Goal: Task Accomplishment & Management: Manage account settings

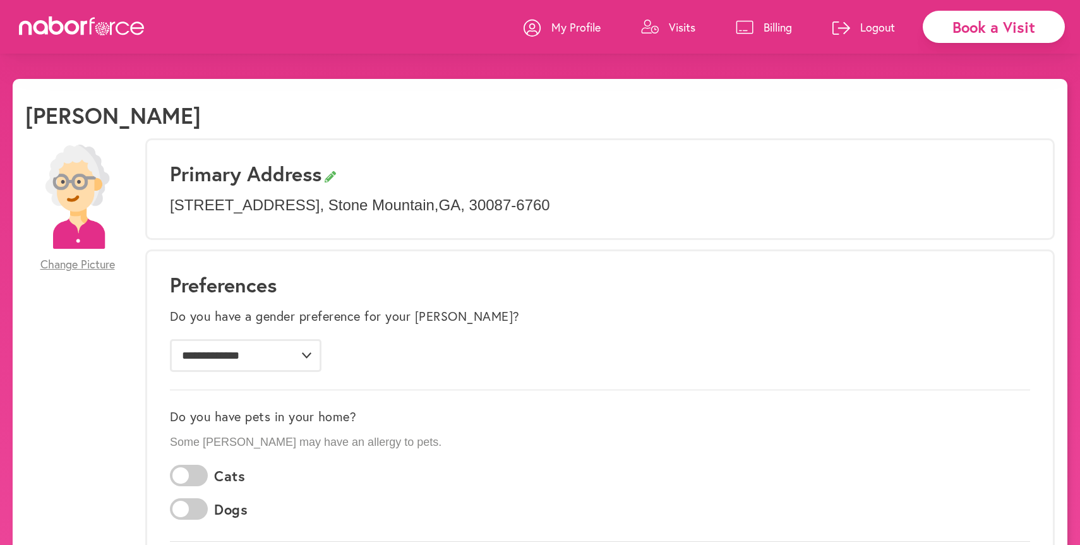
click at [666, 28] on link "Visits" at bounding box center [668, 27] width 54 height 38
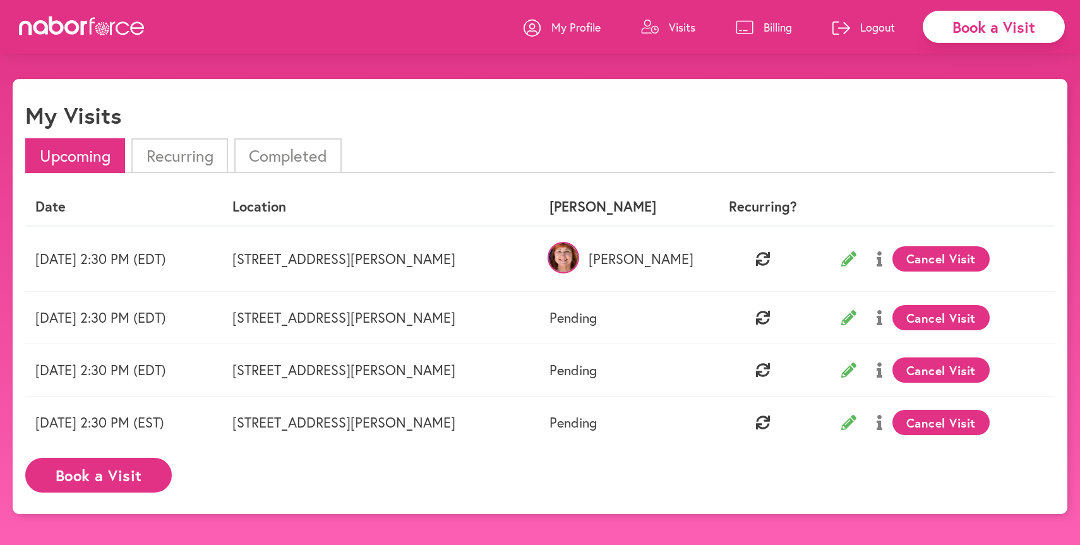
click at [917, 258] on button "Cancel Visit" at bounding box center [942, 258] width 98 height 25
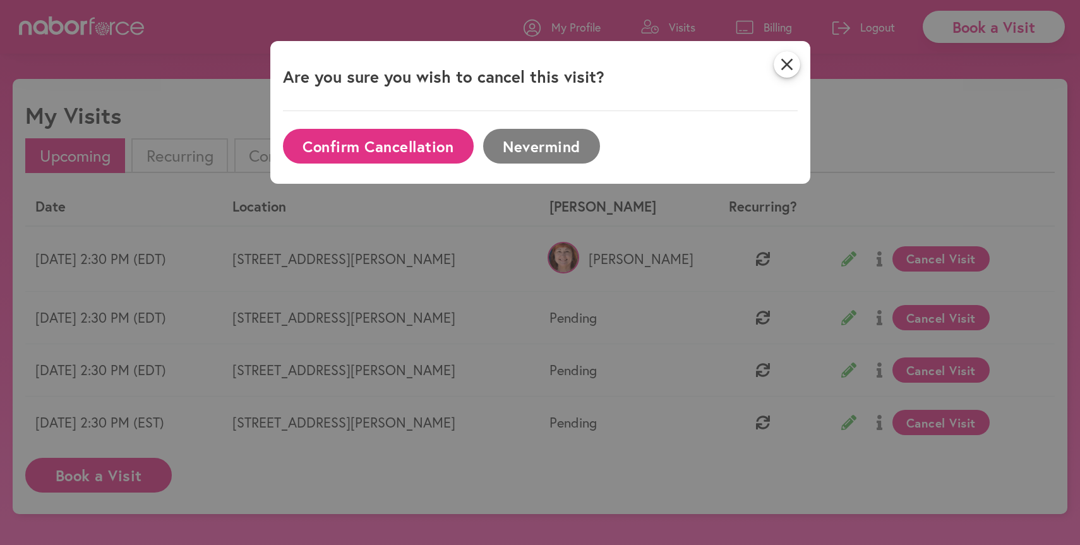
click at [440, 147] on button "Confirm Cancellation" at bounding box center [378, 146] width 191 height 35
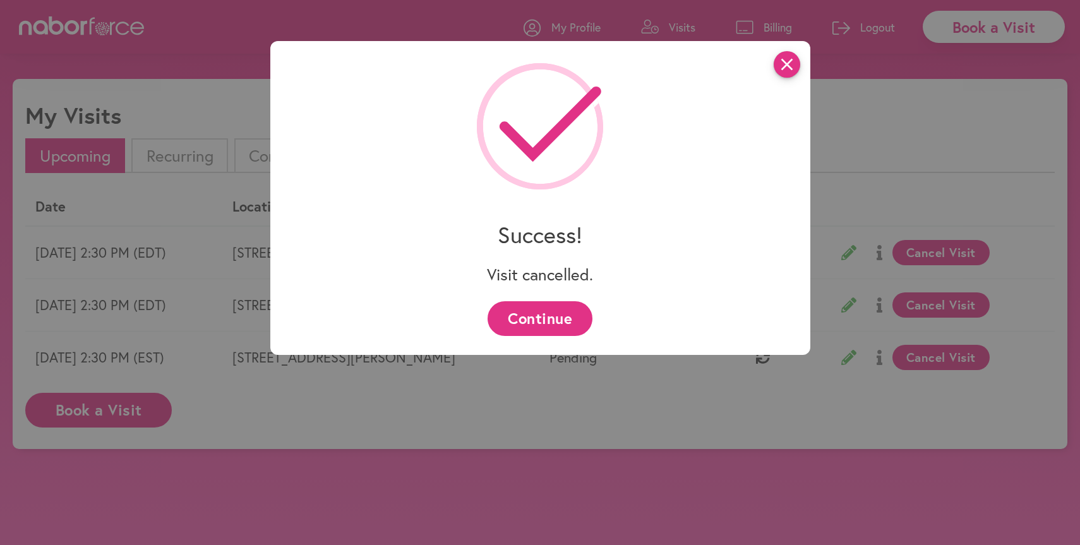
click at [786, 66] on icon "close" at bounding box center [787, 64] width 27 height 27
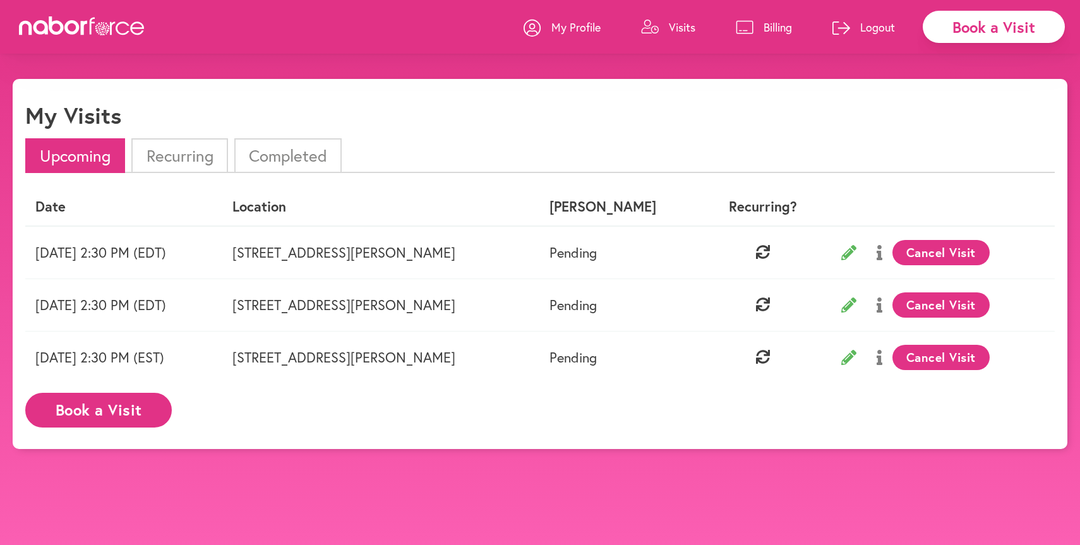
click at [929, 246] on button "Cancel Visit" at bounding box center [942, 252] width 98 height 25
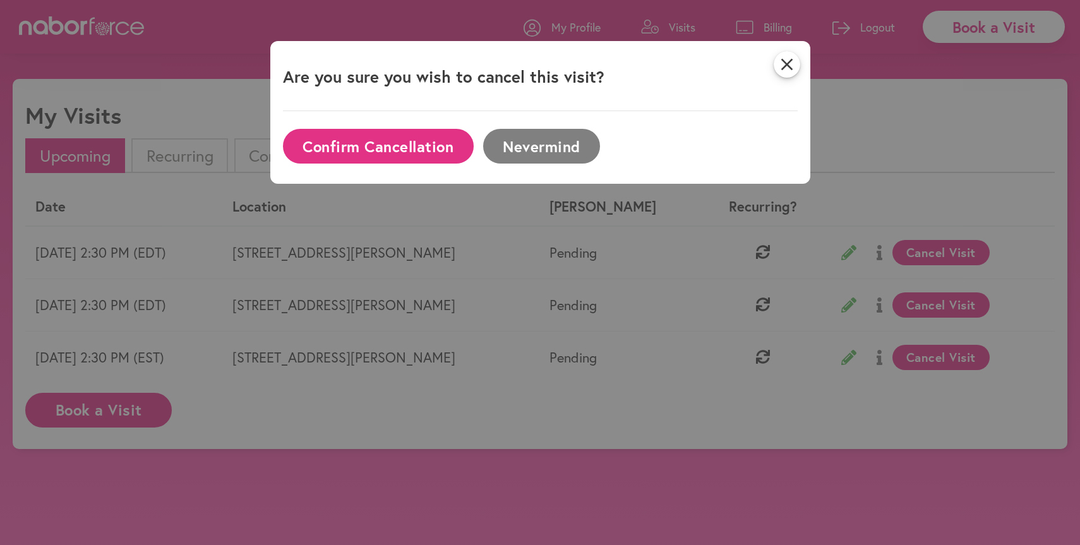
click at [442, 145] on button "Confirm Cancellation" at bounding box center [378, 146] width 191 height 35
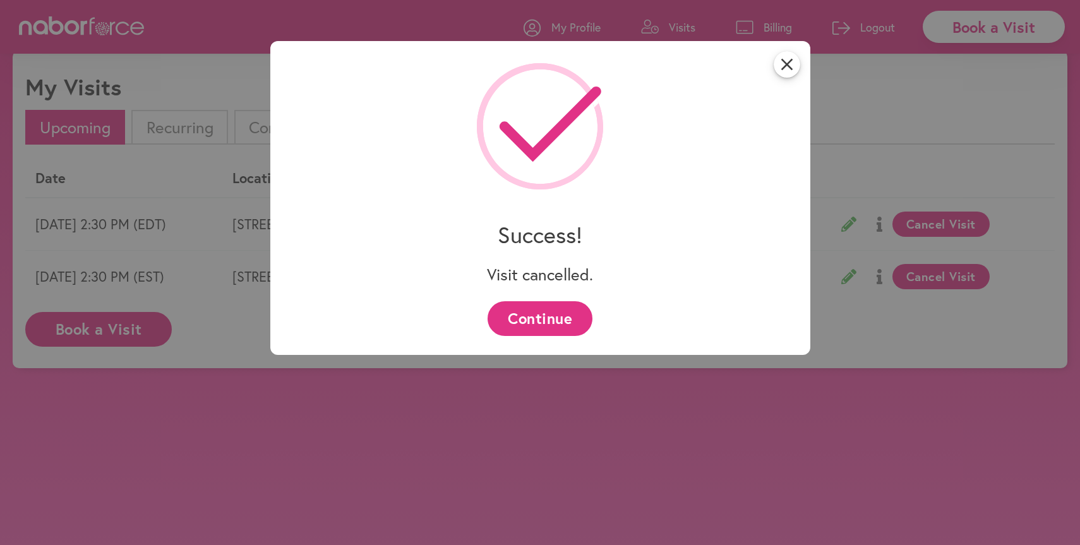
scroll to position [79, 0]
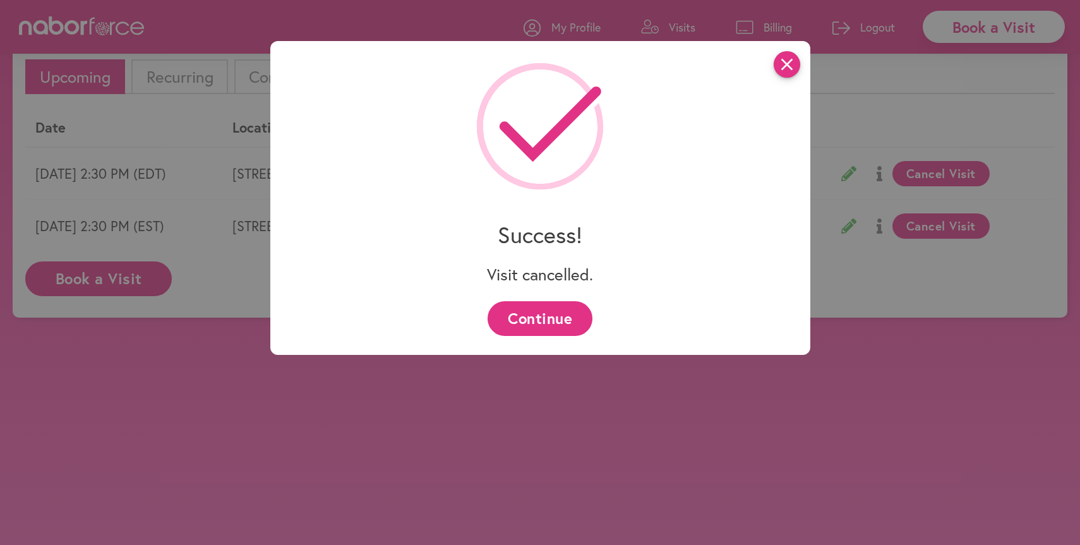
click at [794, 72] on icon "close" at bounding box center [787, 64] width 27 height 27
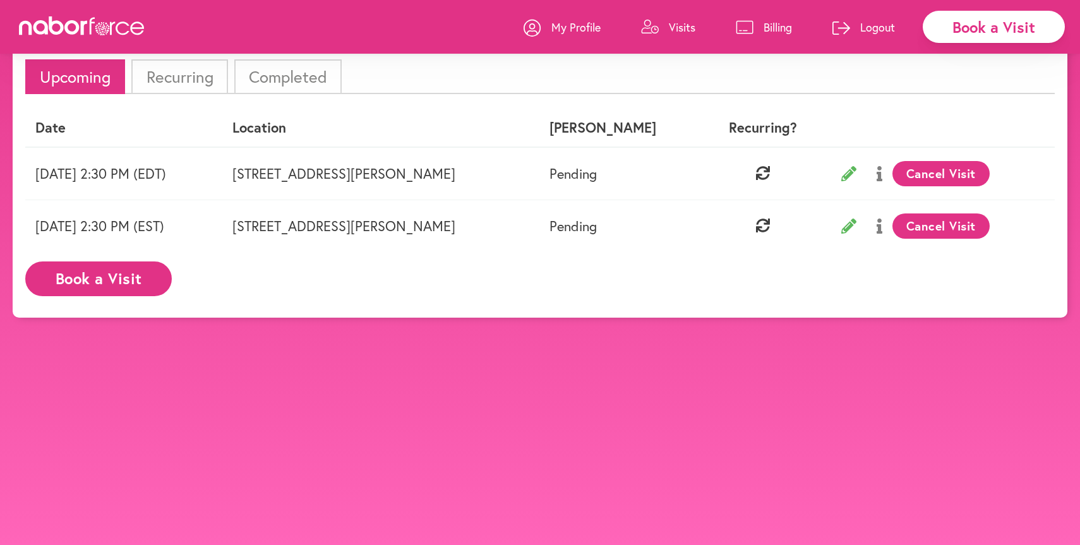
click at [842, 167] on icon at bounding box center [849, 173] width 15 height 15
select select "*******"
select select "**"
select select "*"
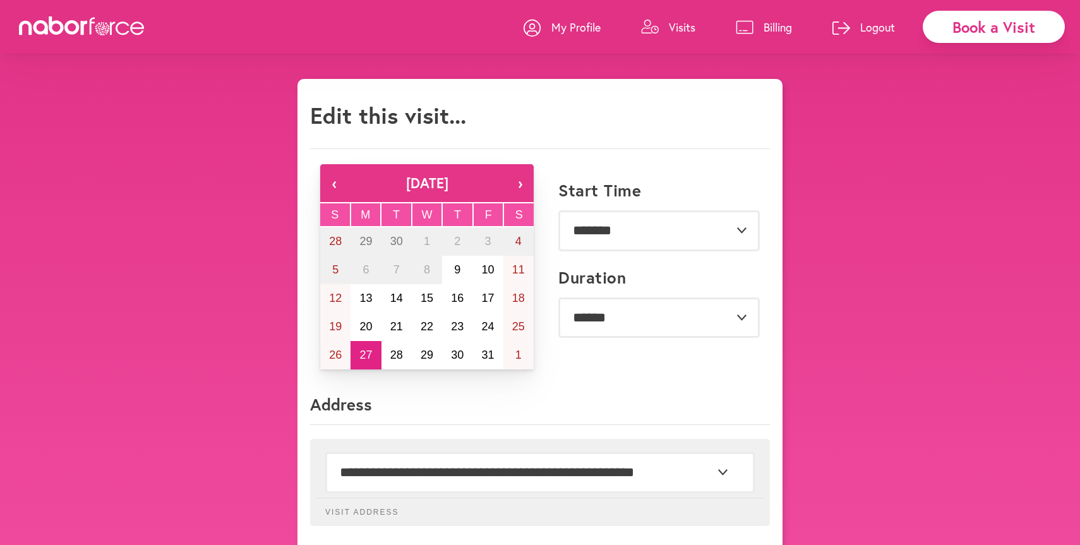
click at [687, 23] on p "Visits" at bounding box center [682, 27] width 27 height 15
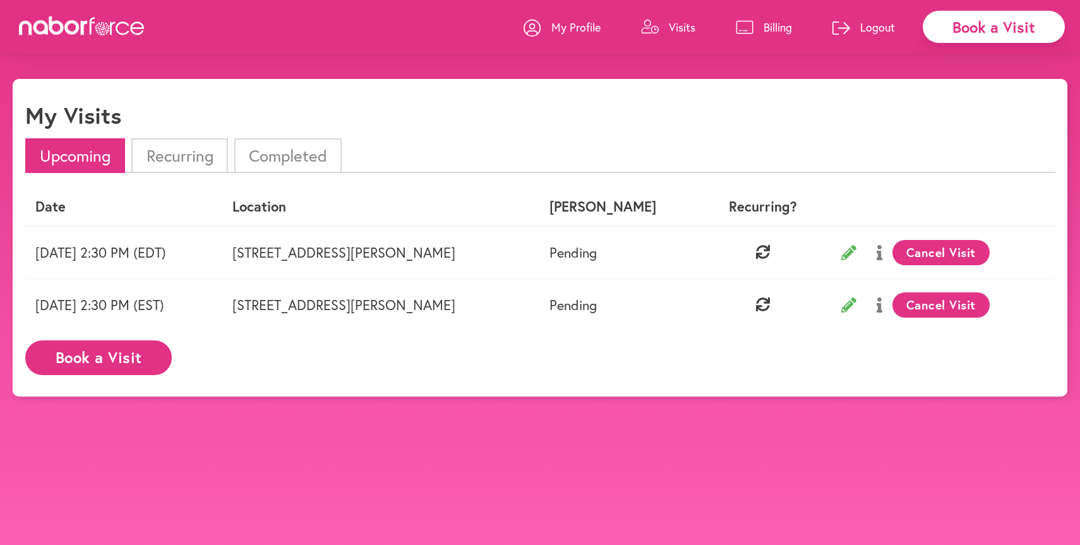
click at [914, 251] on button "Cancel Visit" at bounding box center [942, 252] width 98 height 25
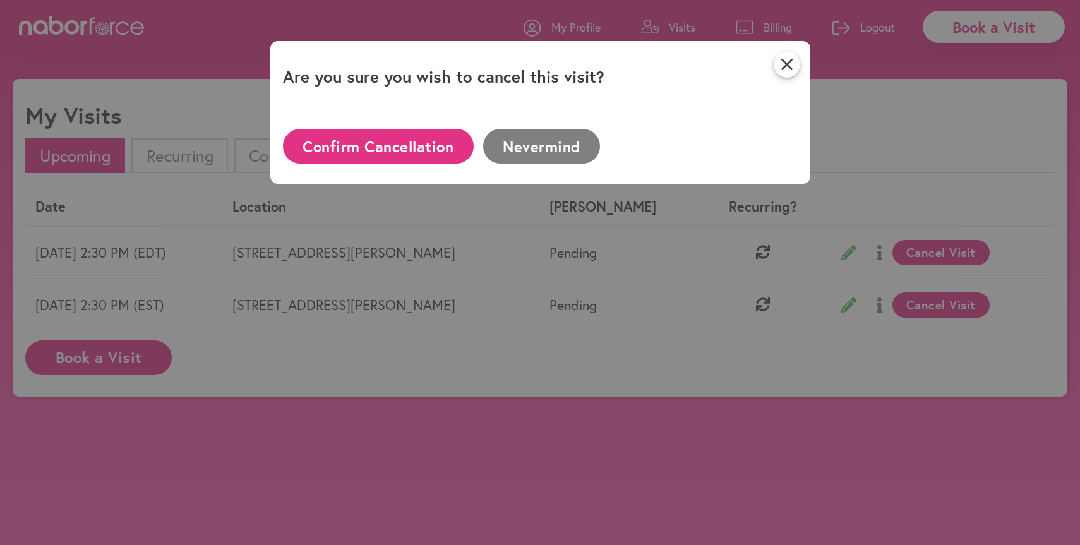
click at [412, 157] on button "Confirm Cancellation" at bounding box center [378, 146] width 191 height 35
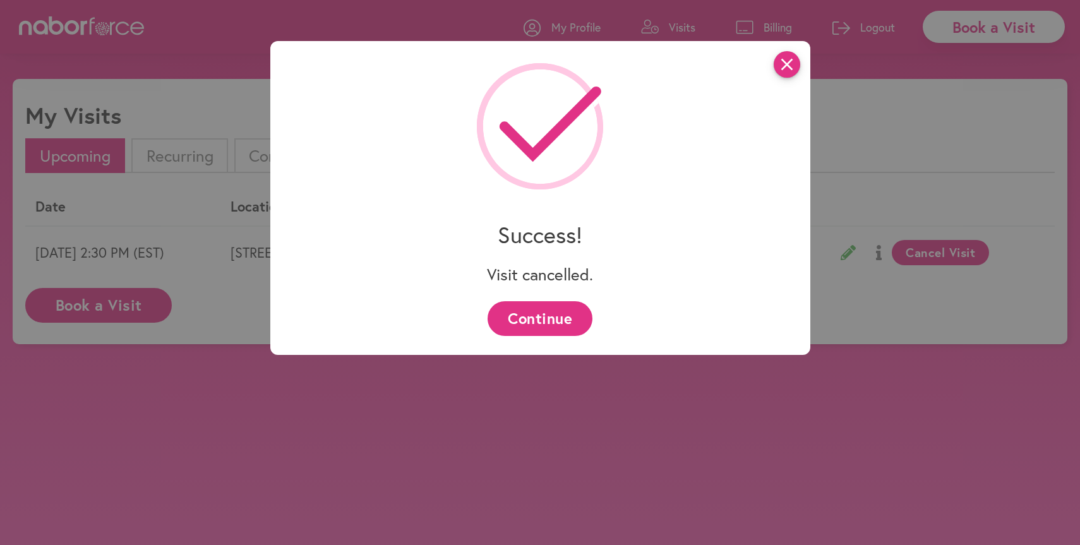
click at [783, 64] on icon "close" at bounding box center [787, 64] width 27 height 27
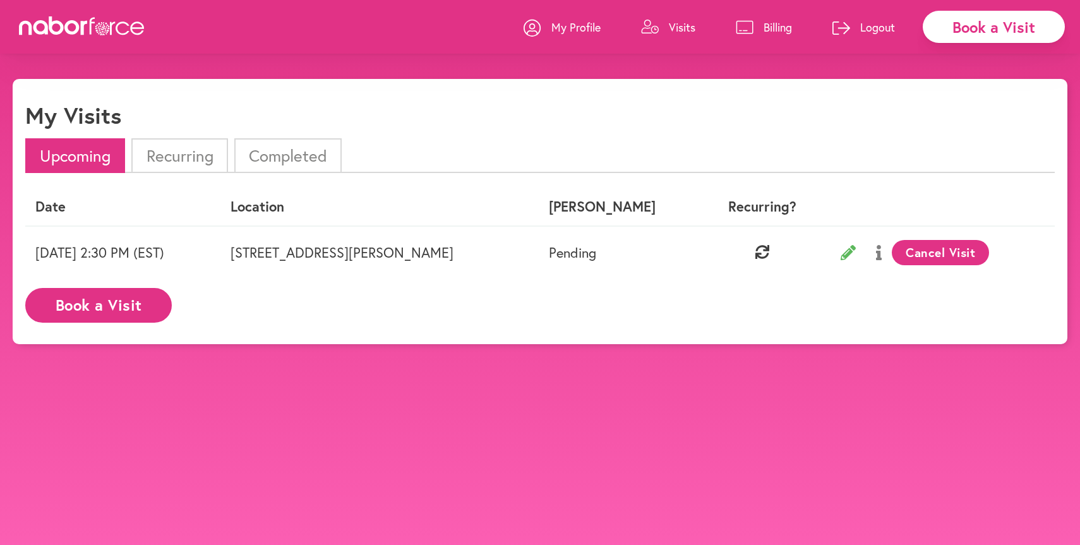
click at [914, 254] on button "Cancel Visit" at bounding box center [941, 252] width 98 height 25
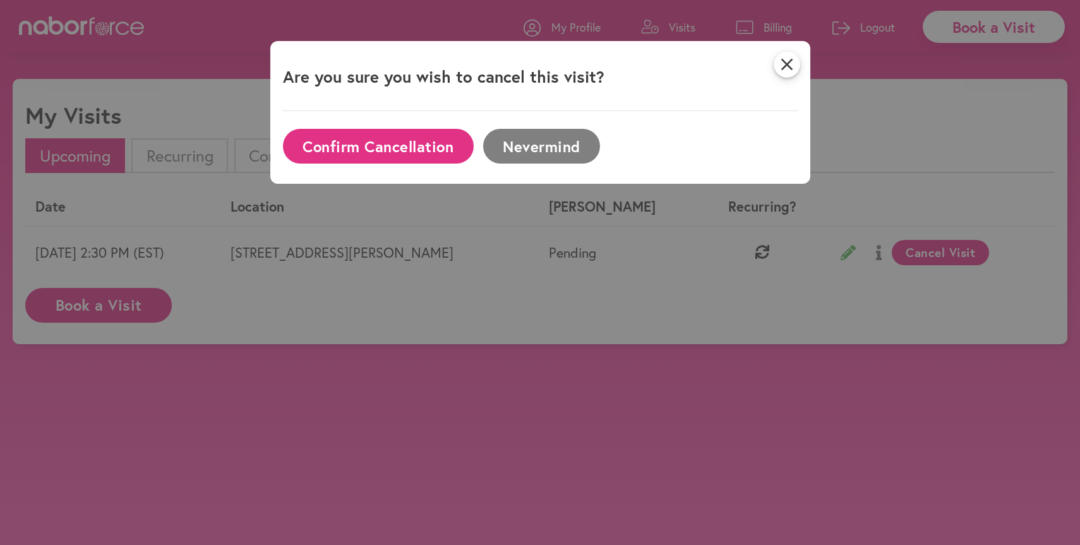
click at [425, 140] on button "Confirm Cancellation" at bounding box center [378, 146] width 191 height 35
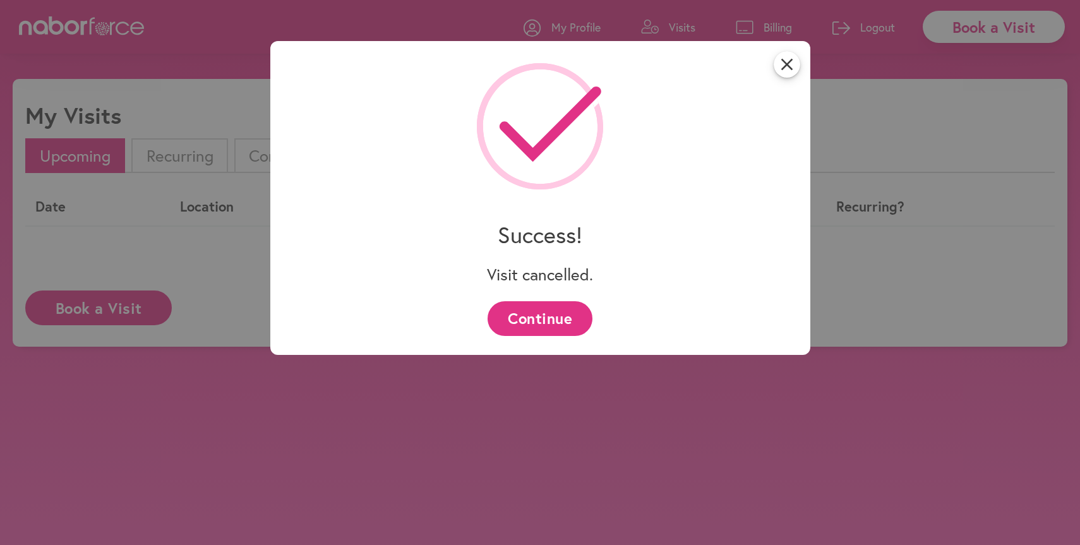
click at [245, 45] on div "close Success! Visit cancelled. Continue" at bounding box center [540, 272] width 1080 height 545
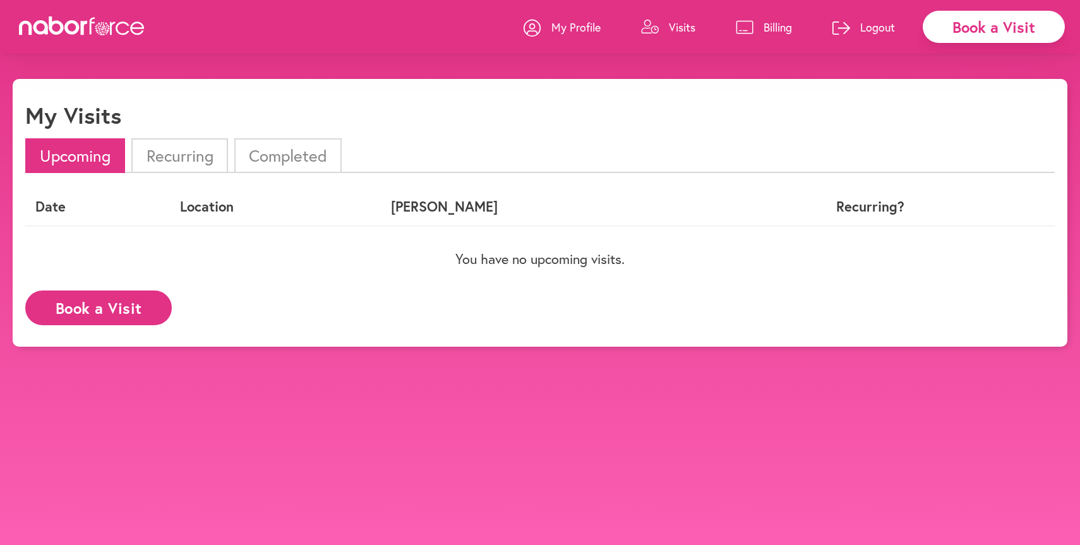
click at [571, 28] on p "My Profile" at bounding box center [576, 27] width 49 height 15
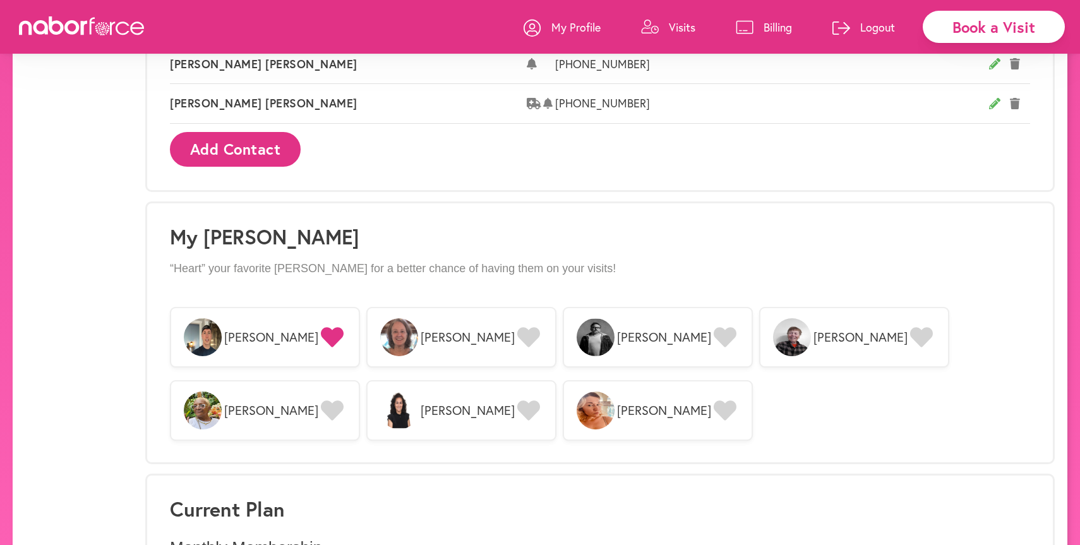
scroll to position [996, 0]
